Goal: Entertainment & Leisure: Consume media (video, audio)

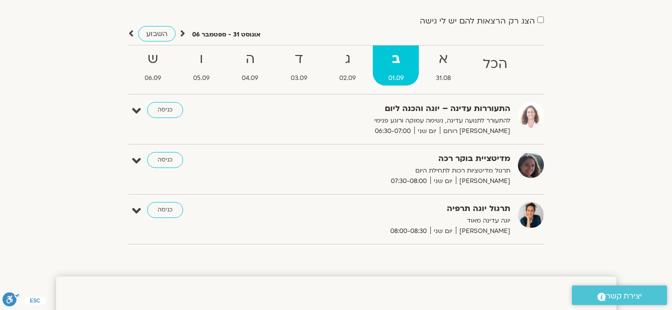
scroll to position [50, 0]
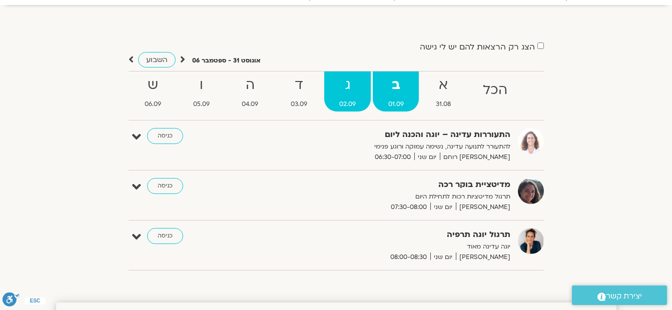
click at [346, 102] on span "02.09" at bounding box center [347, 104] width 47 height 11
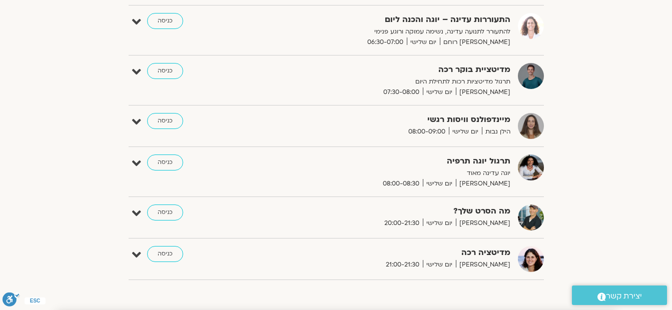
scroll to position [100, 0]
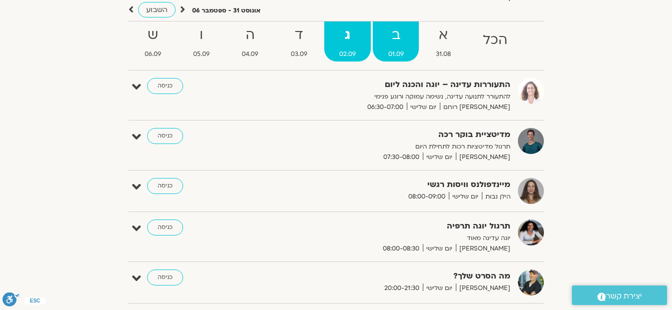
click at [399, 43] on strong "ב" at bounding box center [396, 35] width 46 height 23
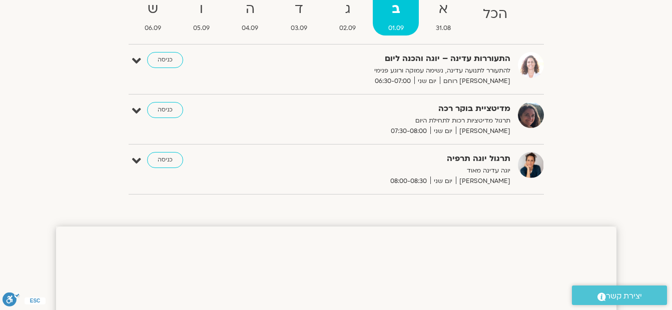
scroll to position [0, 0]
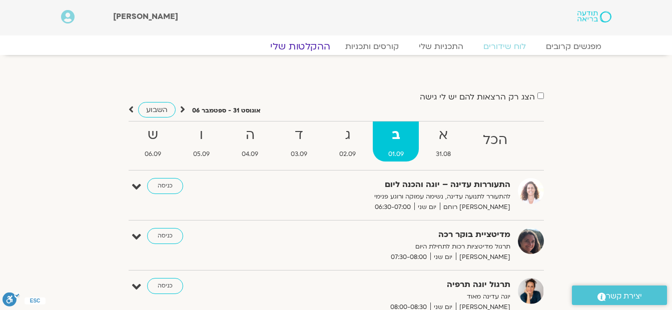
click at [312, 46] on link "ההקלטות שלי" at bounding box center [300, 47] width 84 height 12
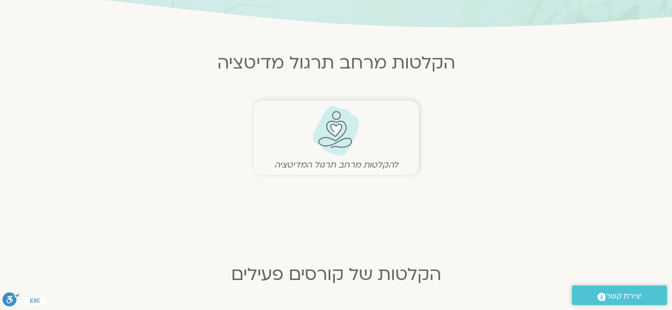
scroll to position [200, 0]
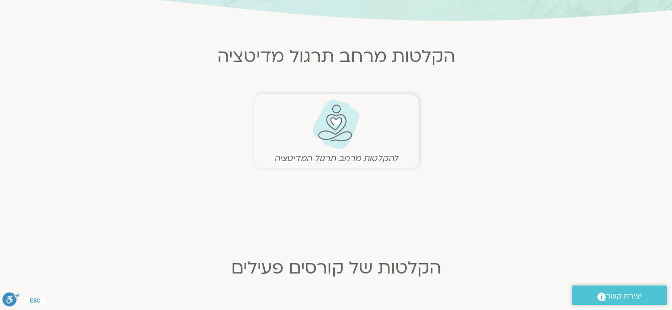
click at [327, 150] on img at bounding box center [336, 124] width 50 height 51
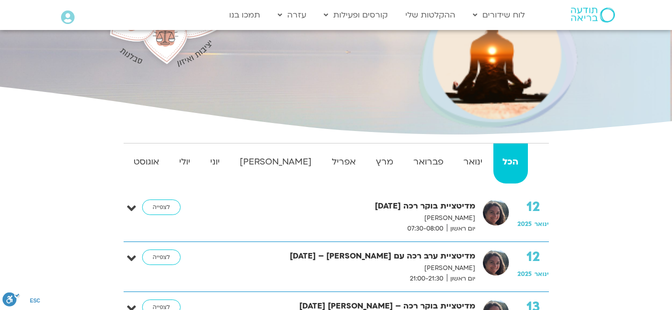
scroll to position [150, 0]
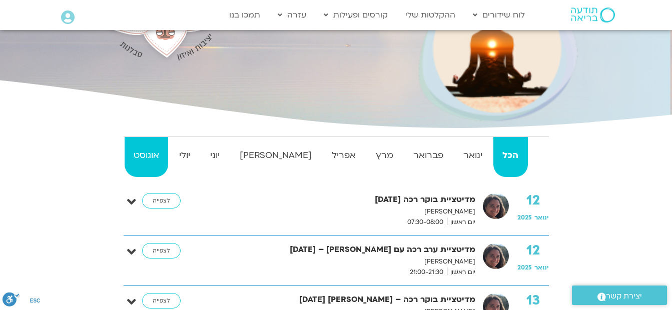
click at [165, 153] on strong "אוגוסט" at bounding box center [147, 155] width 44 height 15
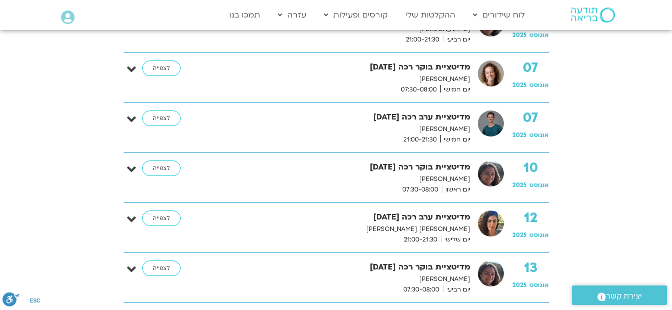
scroll to position [600, 0]
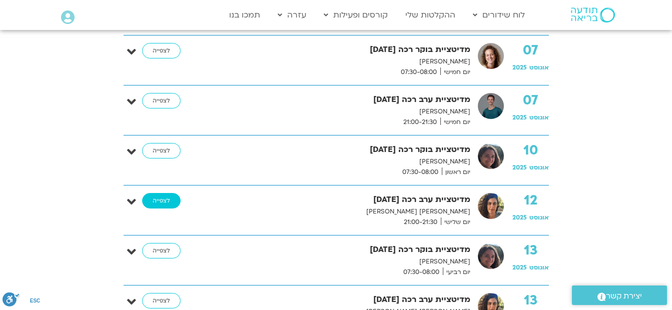
click at [154, 198] on link "לצפייה" at bounding box center [161, 201] width 39 height 16
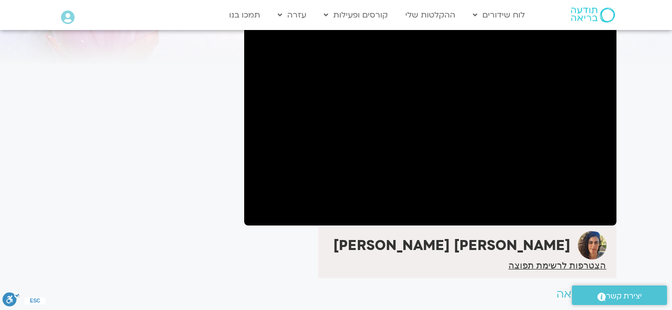
scroll to position [100, 0]
